Goal: Complete application form: Complete application form

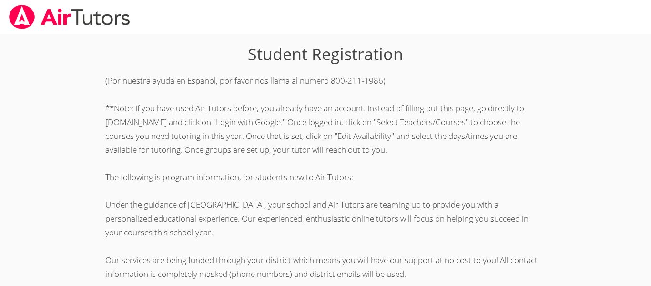
scroll to position [267, 0]
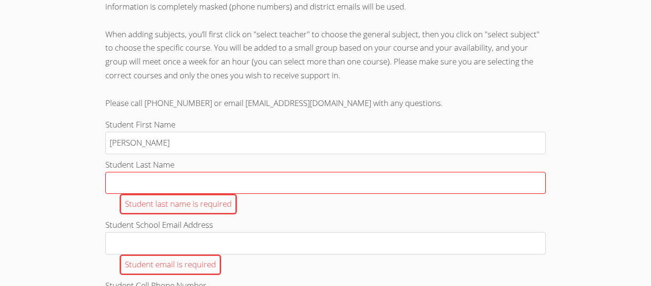
type input "[PERSON_NAME]"
click at [133, 180] on input "Student Last Name Student last name is required" at bounding box center [325, 183] width 441 height 22
type input "zinko"
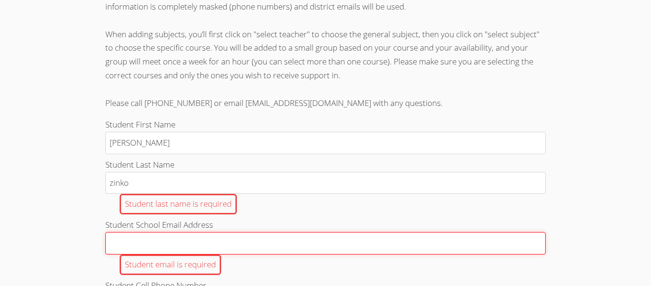
type input "[EMAIL_ADDRESS][DOMAIN_NAME]"
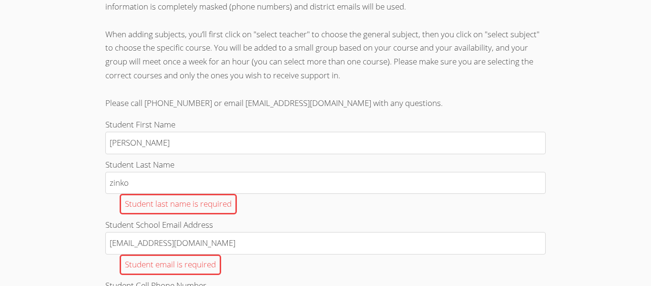
type input "3108539539"
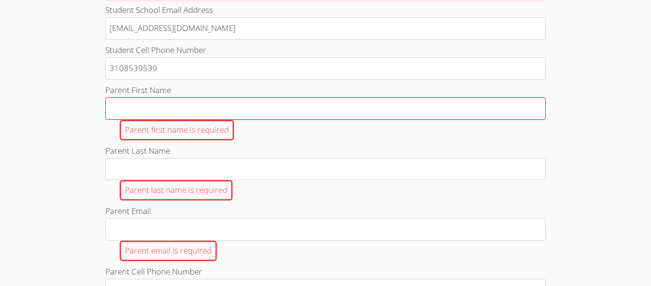
scroll to position [464, 0]
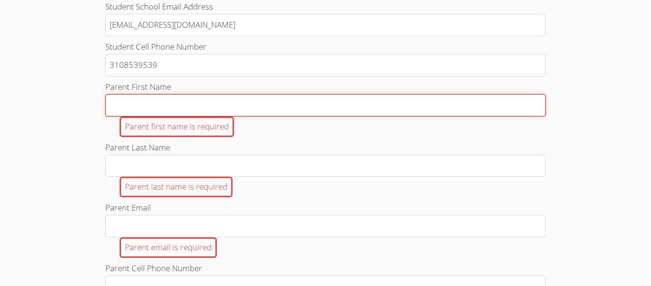
click at [173, 107] on input "Parent First Name Parent first name is required" at bounding box center [325, 105] width 441 height 22
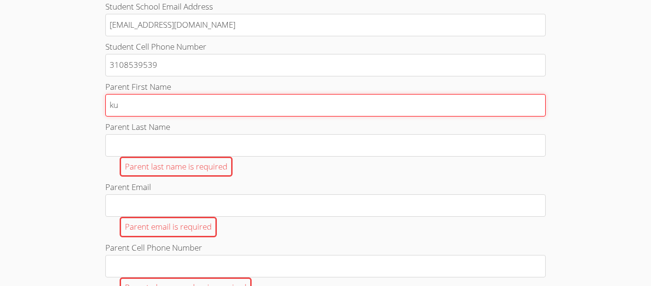
type input "k"
type input "p"
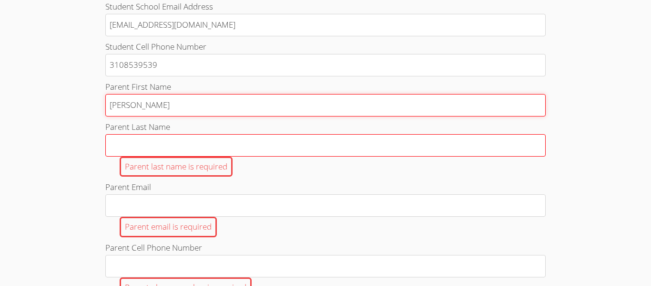
type input "[PERSON_NAME]"
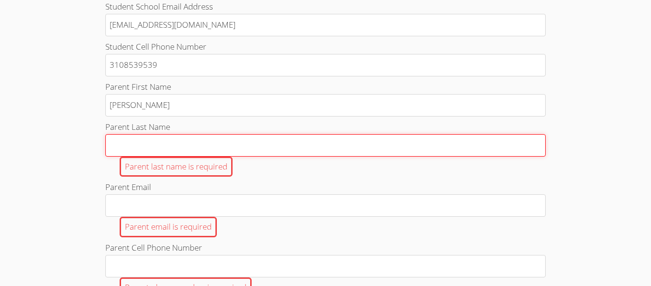
click at [161, 149] on input "Parent Last Name Parent last name is required" at bounding box center [325, 145] width 441 height 22
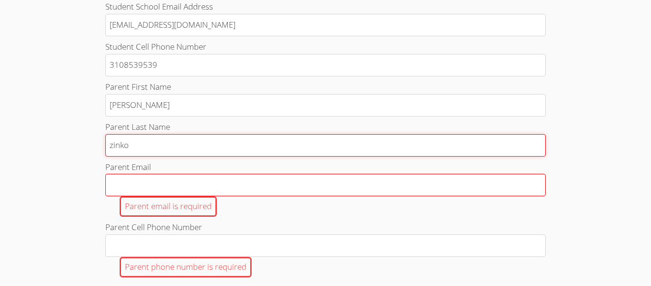
type input "zinko"
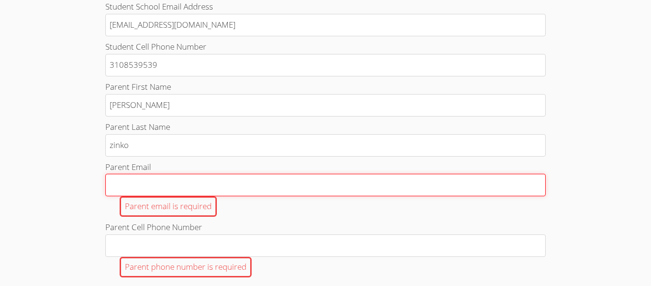
click at [145, 179] on input "Parent Email Parent email is required" at bounding box center [325, 185] width 441 height 22
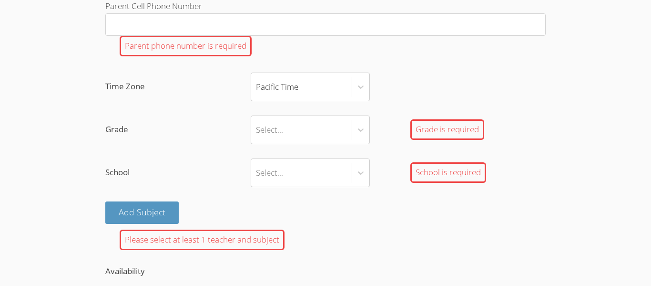
scroll to position [664, 0]
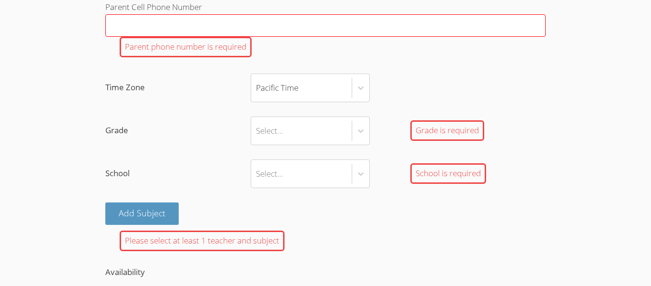
type input "[EMAIL_ADDRESS][DOMAIN_NAME]"
click at [160, 22] on input "Parent Cell Phone Number Parent phone number is required" at bounding box center [325, 25] width 441 height 22
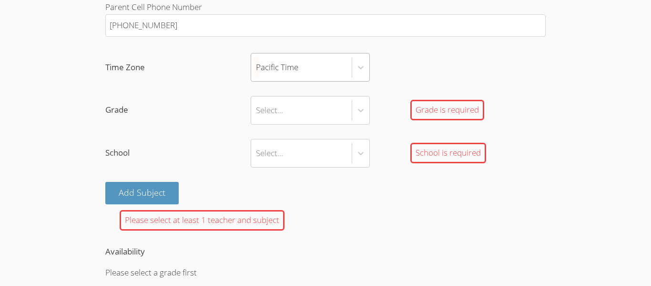
click at [293, 76] on div "Pacific Time" at bounding box center [301, 67] width 101 height 28
click at [257, 76] on input "Time Zone Pacific Time" at bounding box center [256, 67] width 1 height 22
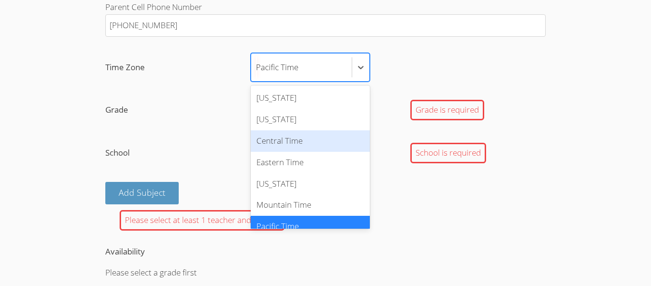
scroll to position [10, 0]
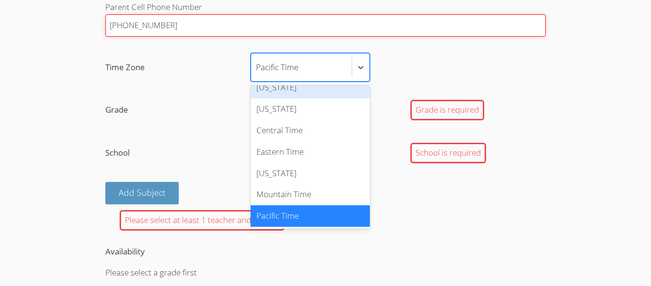
click at [124, 25] on input "[PHONE_NUMBER]" at bounding box center [325, 25] width 441 height 22
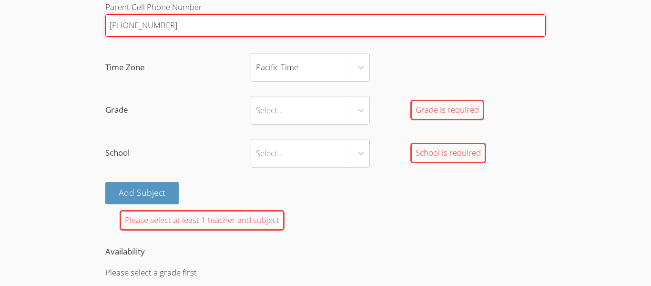
click at [127, 24] on input "[PHONE_NUMBER]" at bounding box center [325, 25] width 441 height 22
click at [111, 29] on input "310)8539539" at bounding box center [325, 25] width 441 height 22
click at [184, 23] on input "[PHONE_NUMBER]" at bounding box center [325, 25] width 441 height 22
type input "[PHONE_NUMBER]"
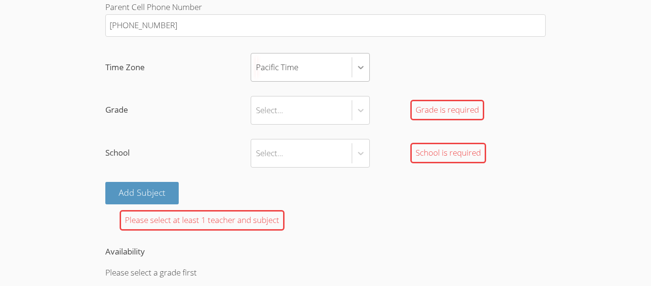
click at [362, 68] on icon at bounding box center [361, 67] width 6 height 3
click at [257, 68] on input "Time Zone Pacific Time" at bounding box center [256, 67] width 1 height 22
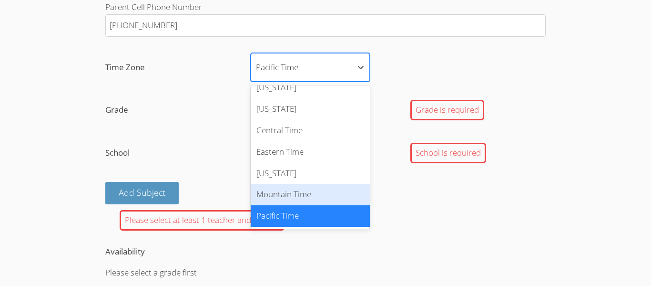
click at [224, 164] on label "School Select... School is required" at bounding box center [325, 153] width 441 height 29
click at [256, 164] on input "School Select... School is required" at bounding box center [256, 153] width 1 height 22
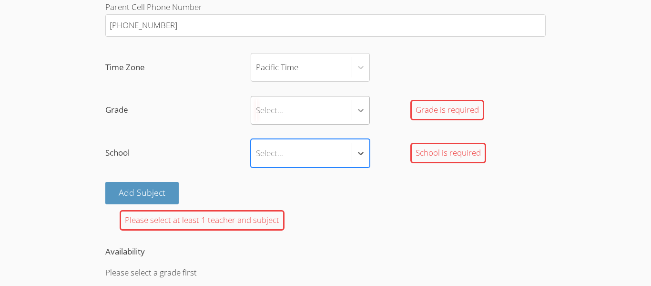
click at [355, 113] on div at bounding box center [360, 110] width 17 height 17
click at [257, 113] on input "Grade Select... Grade is required" at bounding box center [256, 110] width 1 height 22
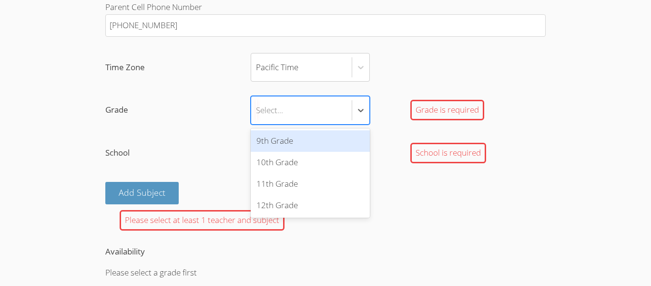
click at [266, 144] on div "9th Grade" at bounding box center [310, 140] width 119 height 21
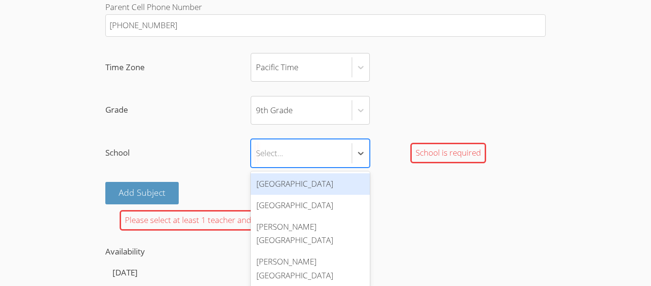
click at [344, 153] on div "Select..." at bounding box center [301, 153] width 101 height 28
click at [257, 153] on input "School option [GEOGRAPHIC_DATA] focused, 1 of 4. 4 results available. Use Up an…" at bounding box center [256, 153] width 1 height 22
click at [296, 179] on div "[GEOGRAPHIC_DATA]" at bounding box center [310, 183] width 119 height 21
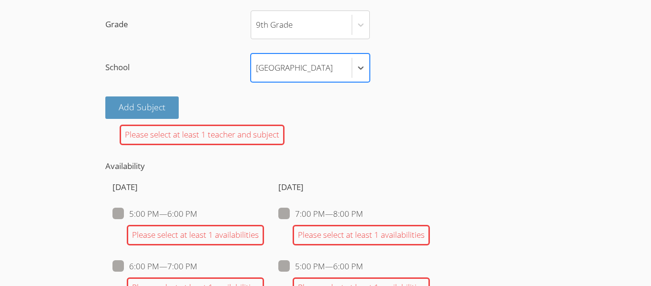
scroll to position [752, 0]
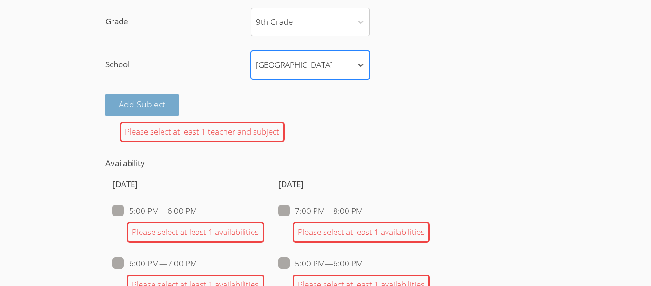
click at [152, 105] on button "Add Subject" at bounding box center [141, 104] width 73 height 22
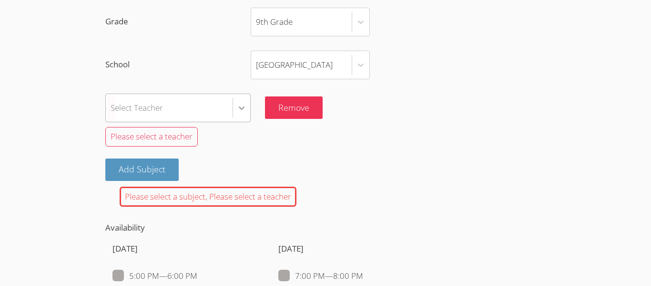
click at [237, 104] on icon at bounding box center [242, 108] width 10 height 10
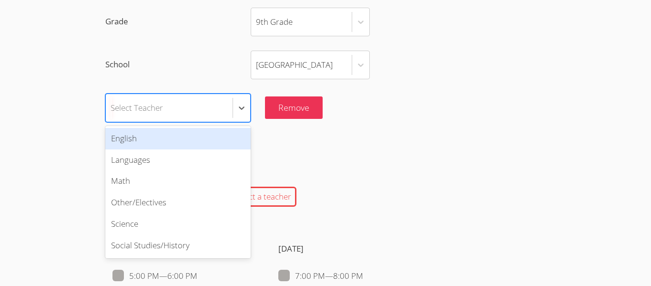
click at [141, 137] on div "English" at bounding box center [177, 138] width 145 height 21
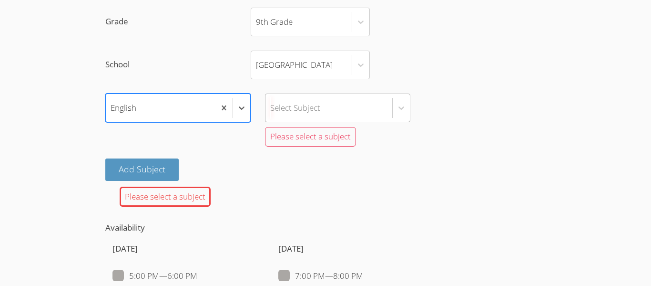
click at [325, 108] on div "Select Subject" at bounding box center [329, 108] width 127 height 28
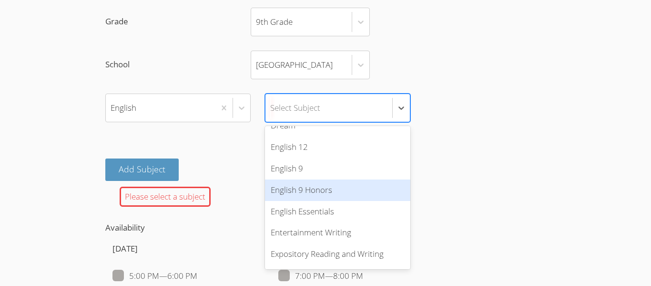
scroll to position [345, 0]
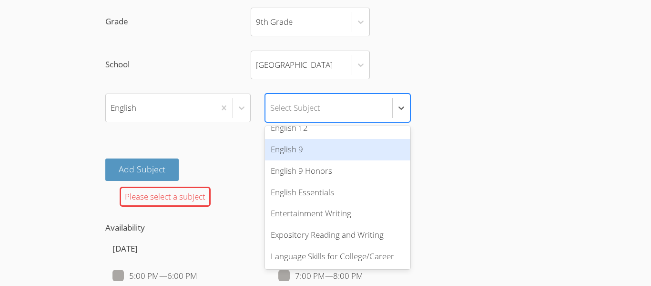
click at [499, 145] on div "Please select a subject" at bounding box center [325, 136] width 441 height 29
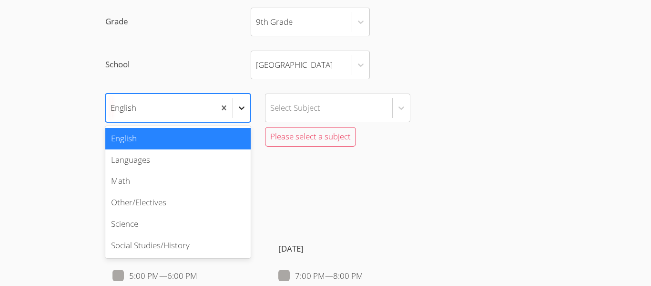
click at [241, 111] on icon at bounding box center [242, 108] width 10 height 10
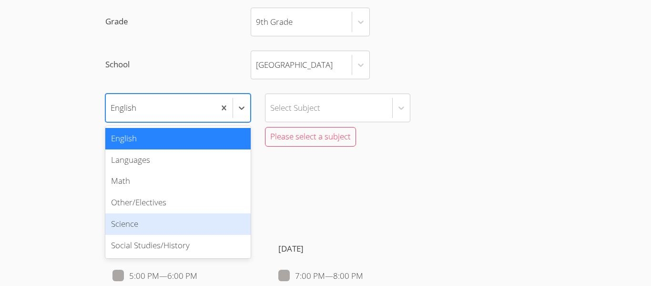
click at [333, 187] on div "Please select a subject" at bounding box center [325, 196] width 441 height 21
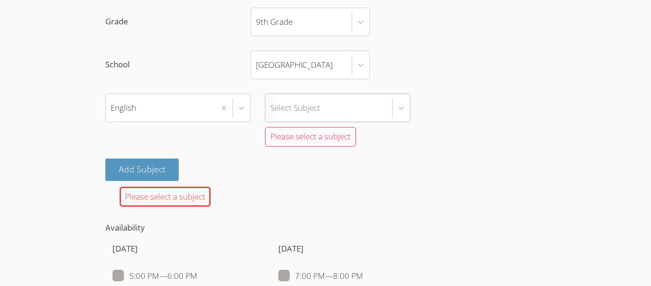
click at [389, 105] on div "Select Subject" at bounding box center [329, 108] width 127 height 28
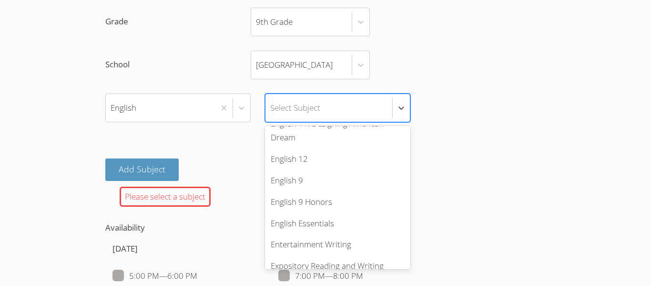
scroll to position [318, 0]
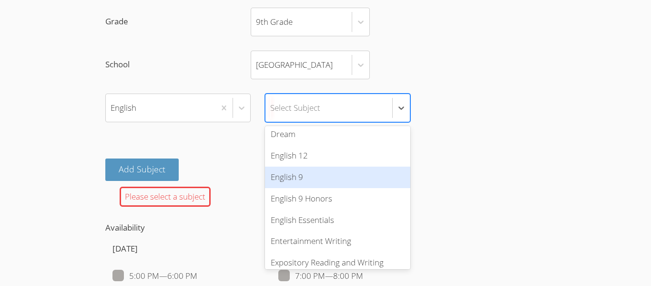
click at [293, 178] on div "English 9" at bounding box center [337, 176] width 145 height 21
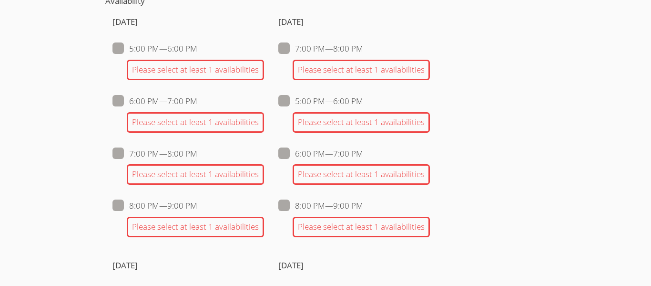
scroll to position [924, 0]
click at [363, 102] on span at bounding box center [363, 100] width 0 height 11
click at [363, 102] on input "5:00 PM — 6:00 PM" at bounding box center [367, 98] width 8 height 8
checkbox input "true"
checkbox input "false"
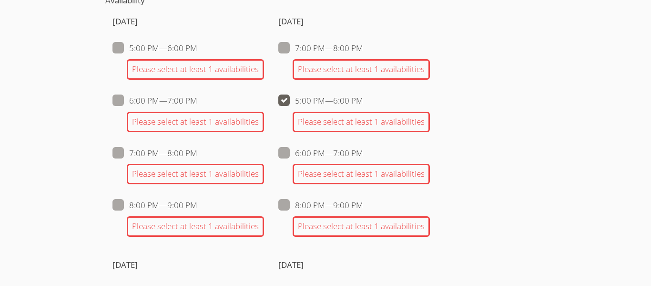
checkbox input "false"
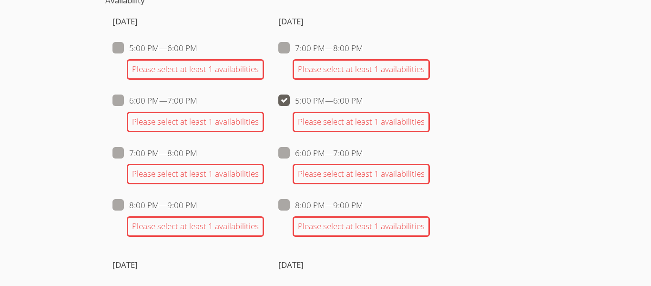
checkbox input "false"
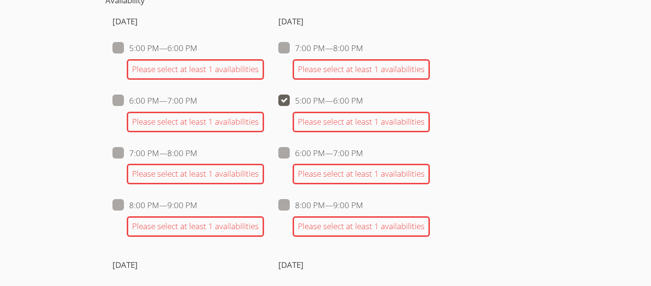
checkbox input "false"
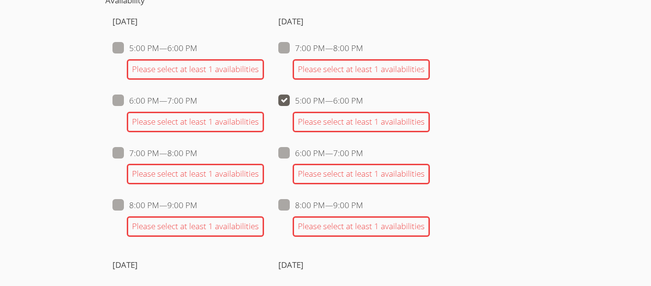
checkbox input "false"
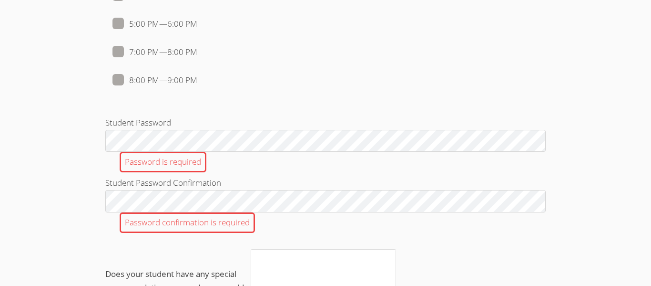
scroll to position [1156, 0]
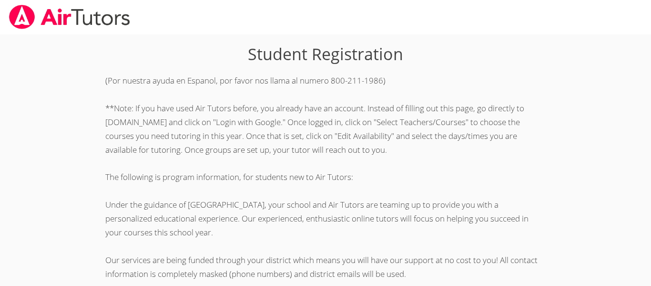
scroll to position [267, 0]
